Goal: Find specific page/section: Find specific page/section

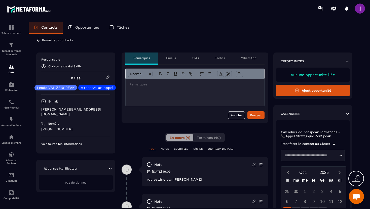
scroll to position [0, 0]
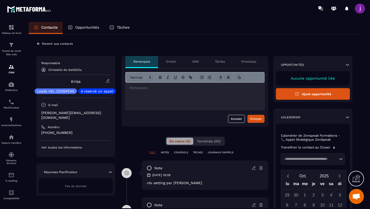
click at [37, 44] on icon at bounding box center [38, 43] width 5 height 5
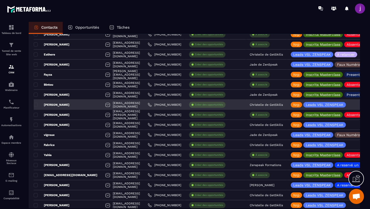
scroll to position [835, 0]
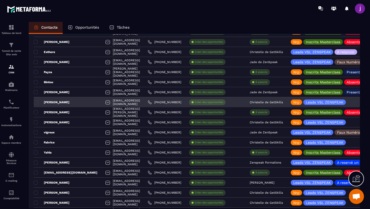
click at [269, 103] on p "Christelle de GetSkills" at bounding box center [265, 103] width 33 height 4
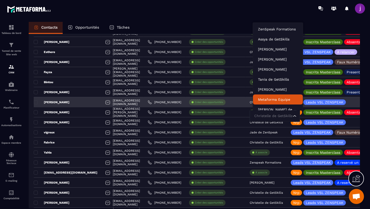
scroll to position [4, 0]
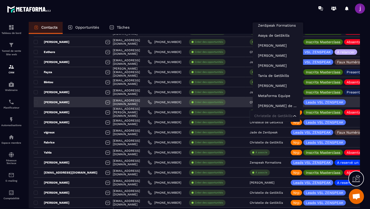
click at [270, 115] on input "Search for option" at bounding box center [272, 116] width 39 height 6
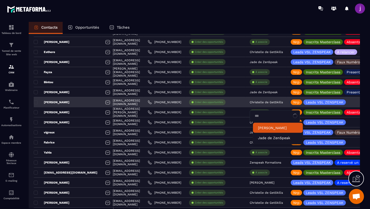
type input "****"
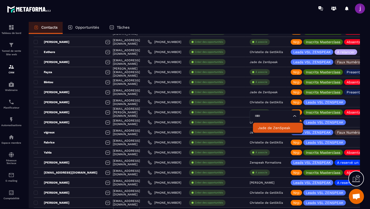
click at [262, 127] on p "Jade de ZenSpeak" at bounding box center [278, 127] width 40 height 5
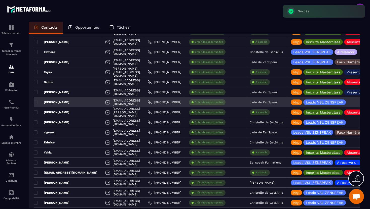
click at [75, 102] on div "[PERSON_NAME]" at bounding box center [68, 102] width 68 height 10
